Goal: Information Seeking & Learning: Learn about a topic

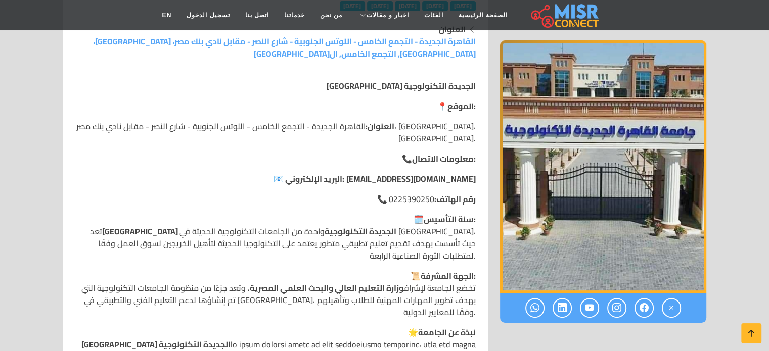
scroll to position [294, 0]
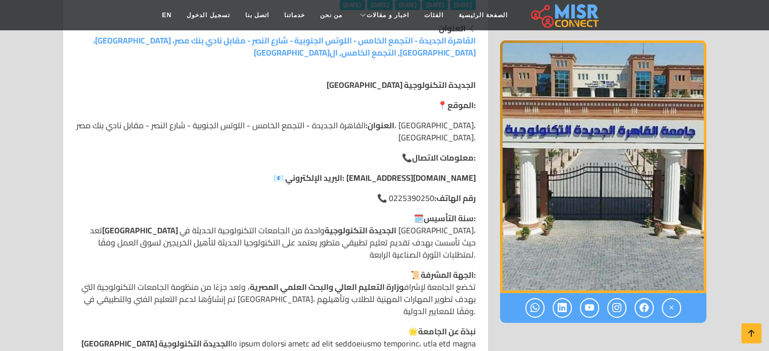
click at [322, 269] on p "📜 الجهة المشرفة: تخضع الجامعة لإشراف وزارة التعليم العالي والبحث العلمي المصرية…" at bounding box center [275, 293] width 400 height 49
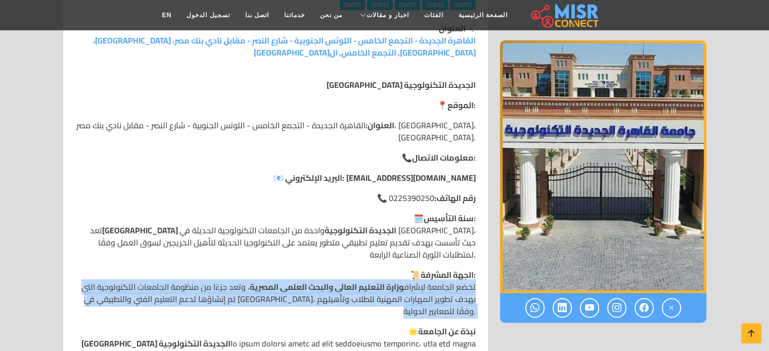
click at [322, 269] on p "📜 الجهة المشرفة: تخضع الجامعة لإشراف وزارة التعليم العالي والبحث العلمي المصرية…" at bounding box center [275, 293] width 400 height 49
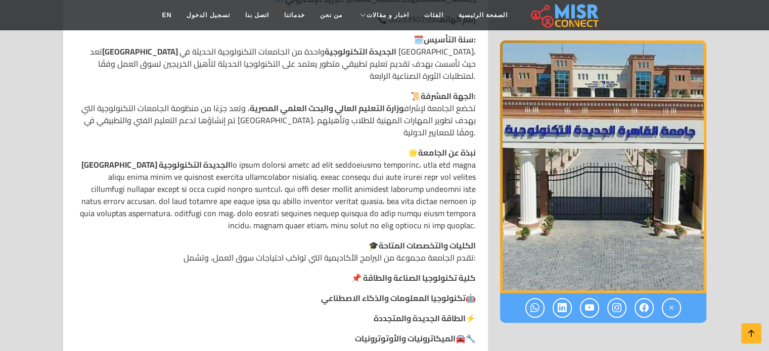
scroll to position [474, 0]
click at [416, 330] on strong "الميكاترونيات والأوتوترونيات" at bounding box center [405, 337] width 101 height 15
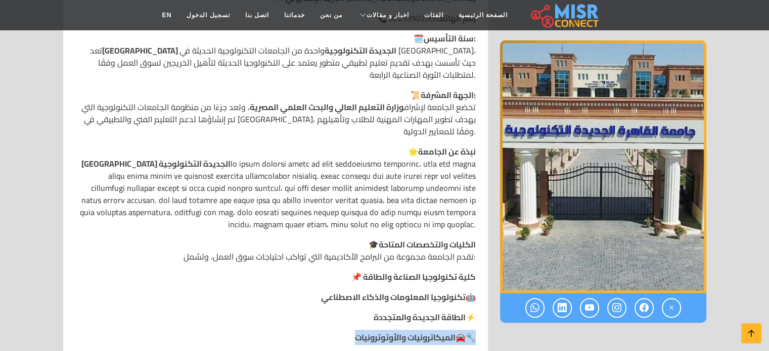
click at [416, 330] on strong "الميكاترونيات والأوتوترونيات" at bounding box center [405, 337] width 101 height 15
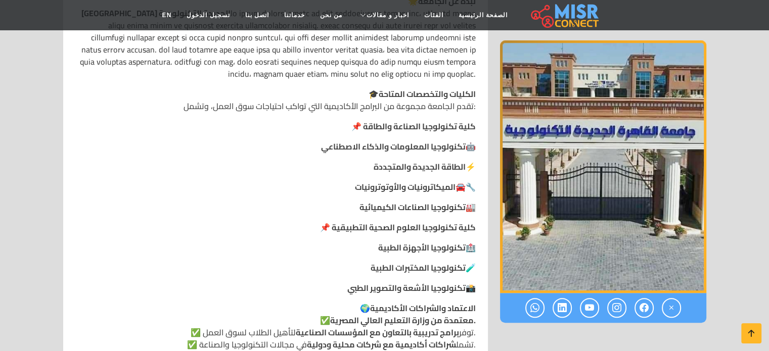
scroll to position [625, 0]
click at [383, 280] on strong "تكنولوجيا الأشعة والتصوير الطبي" at bounding box center [406, 287] width 118 height 15
click at [395, 313] on strong "معتمدة من وزارة التعليم العالي المصرية." at bounding box center [403, 320] width 146 height 15
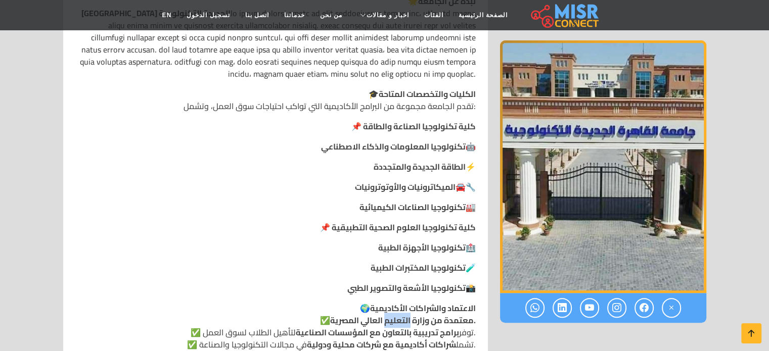
click at [395, 313] on strong "معتمدة من وزارة التعليم العالي المصرية." at bounding box center [403, 320] width 146 height 15
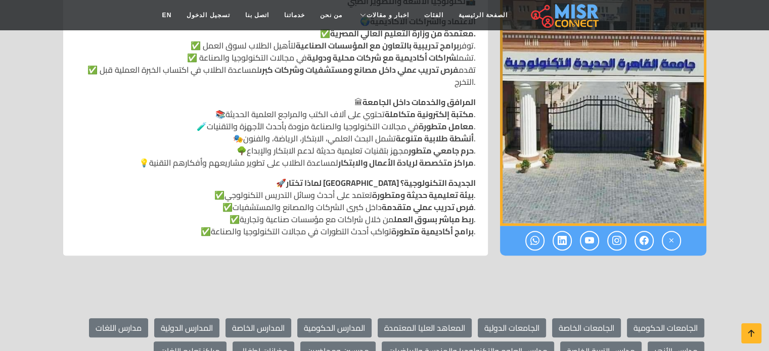
scroll to position [912, 0]
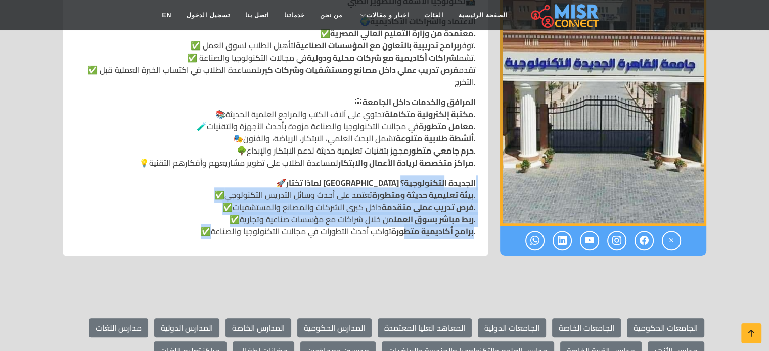
drag, startPoint x: 324, startPoint y: 135, endPoint x: 392, endPoint y: 205, distance: 97.6
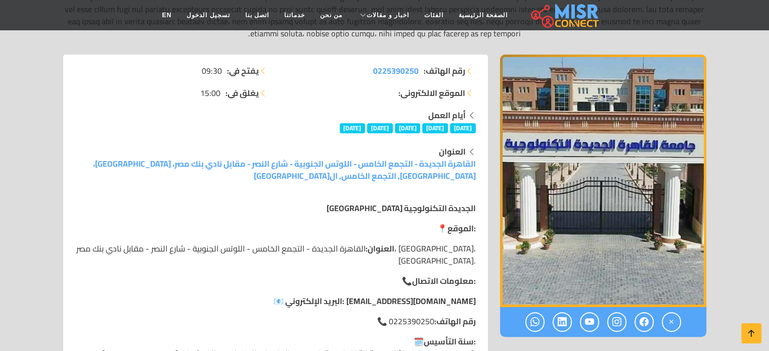
scroll to position [0, 0]
